Goal: Task Accomplishment & Management: Manage account settings

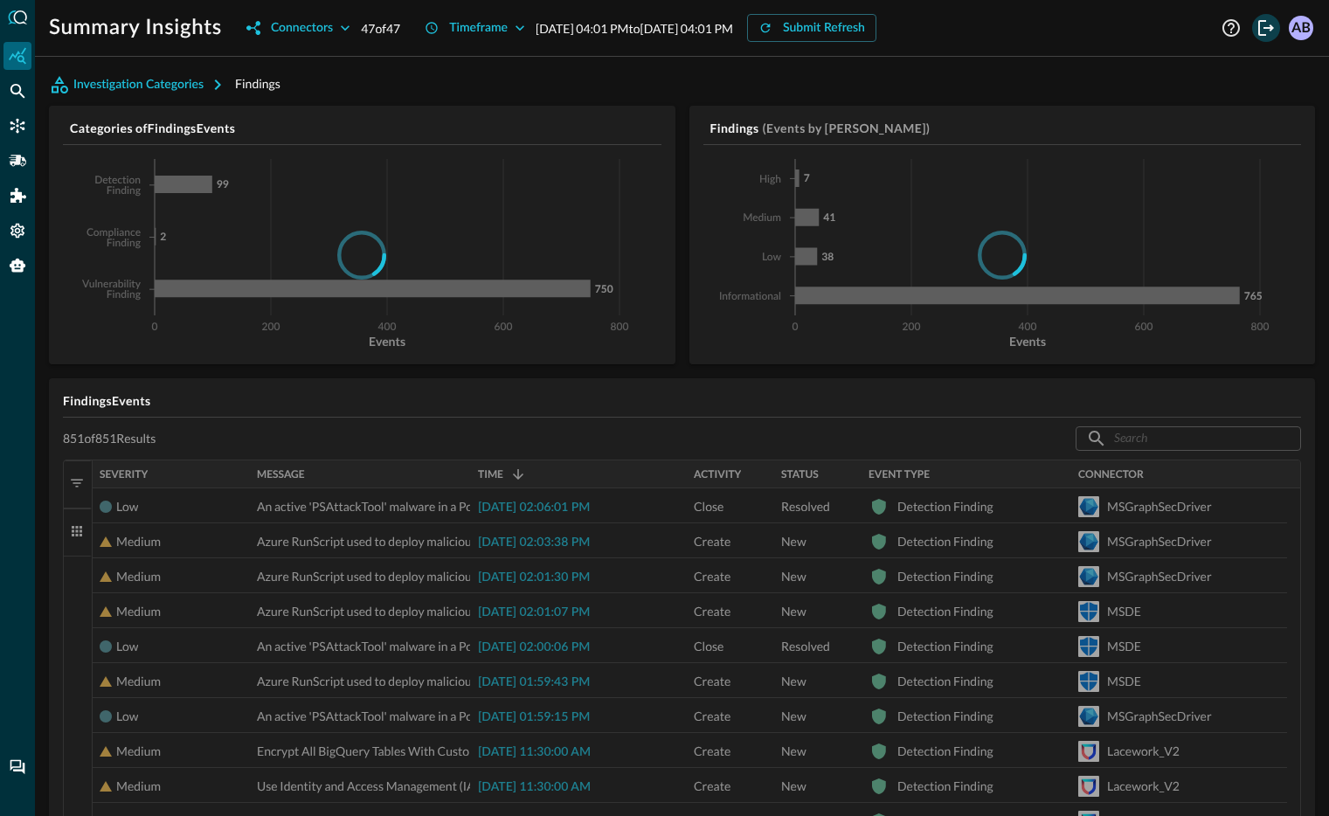
click at [1257, 29] on icon "Logout" at bounding box center [1266, 27] width 21 height 21
